Goal: Transaction & Acquisition: Purchase product/service

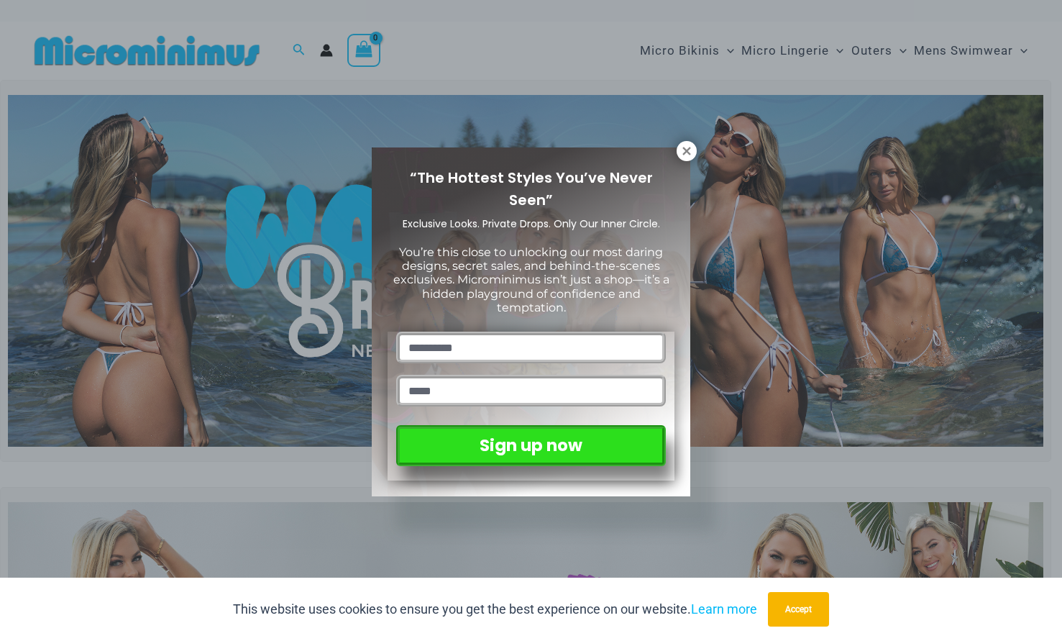
click at [686, 149] on icon at bounding box center [686, 151] width 13 height 13
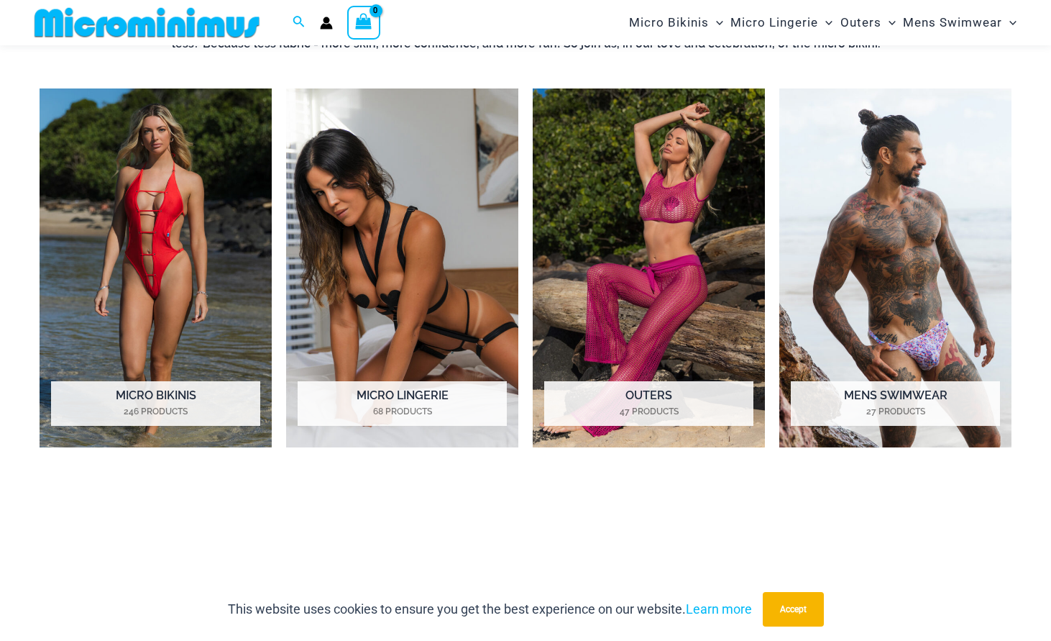
scroll to position [1067, 0]
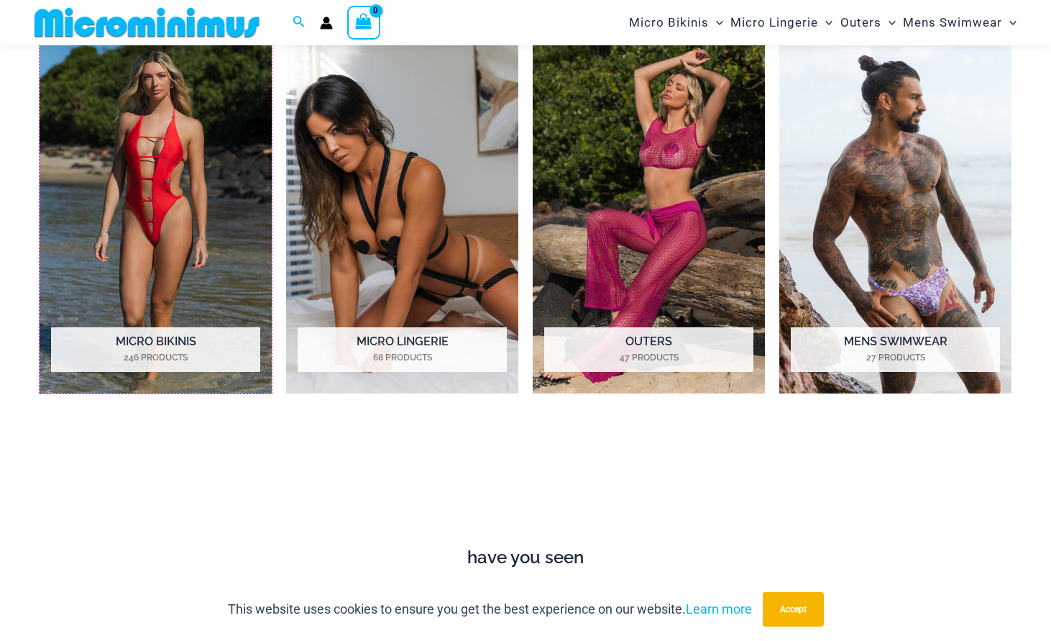
click at [184, 336] on h2 "Micro Bikinis 246 Products" at bounding box center [155, 349] width 209 height 45
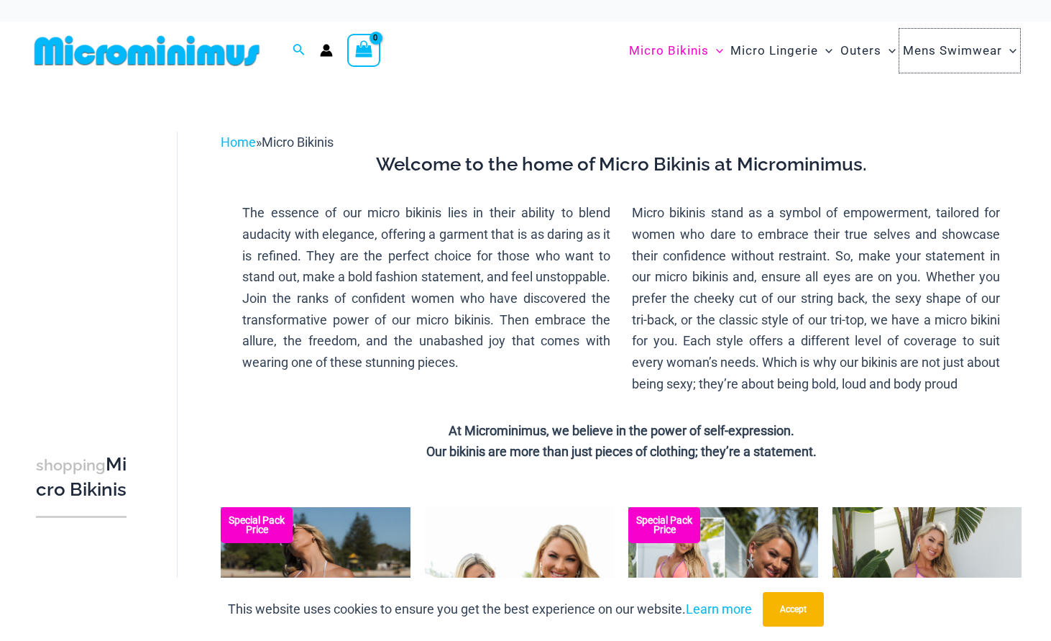
click at [952, 51] on span "Mens Swimwear" at bounding box center [952, 50] width 99 height 37
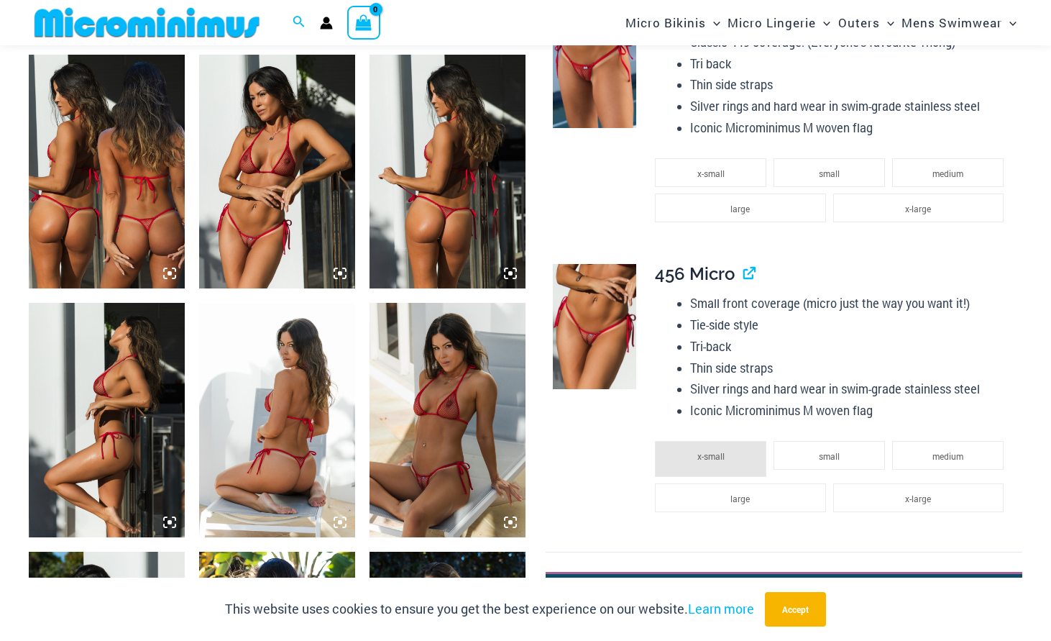
scroll to position [851, 0]
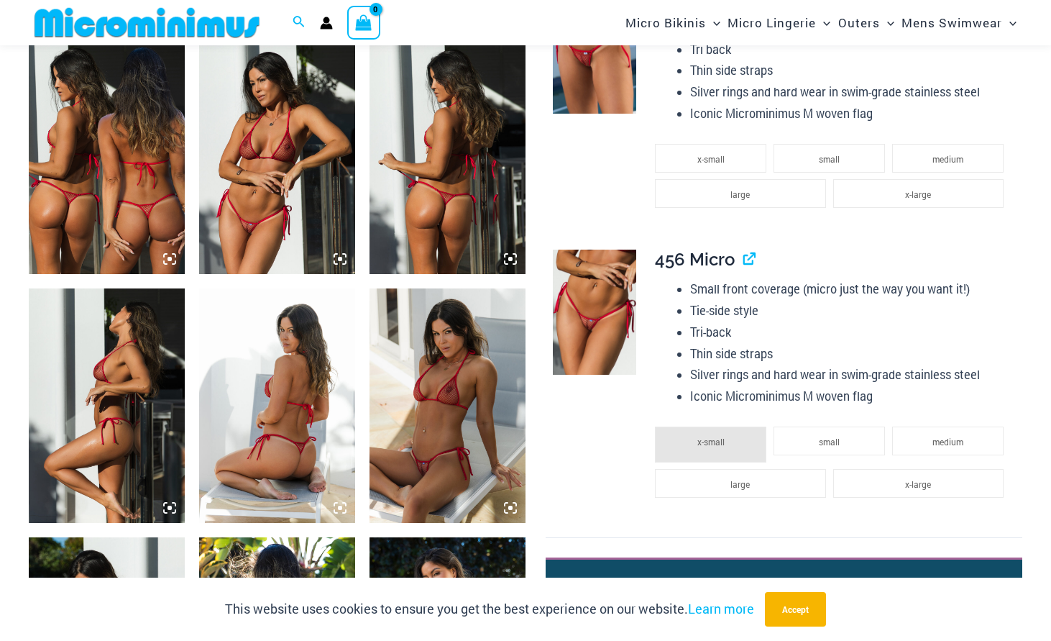
click at [299, 193] on img at bounding box center [277, 157] width 156 height 234
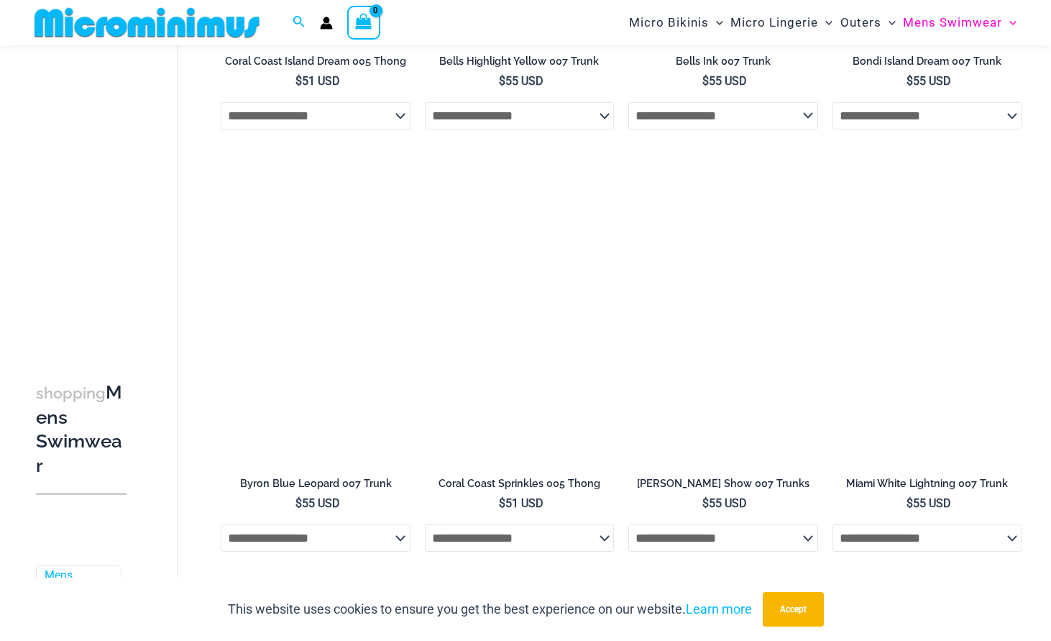
scroll to position [2217, 0]
